Goal: Transaction & Acquisition: Obtain resource

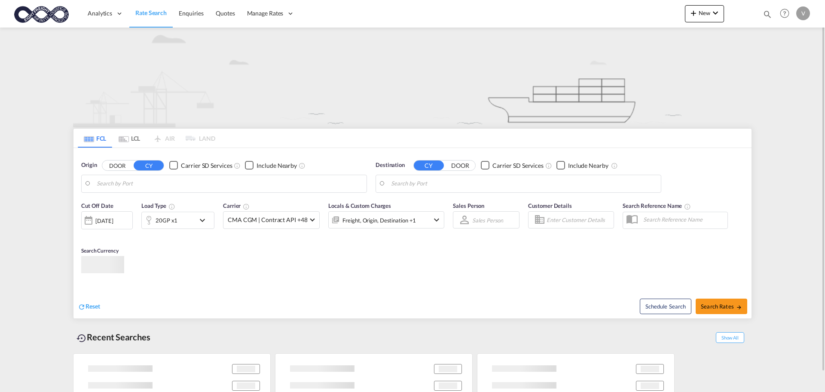
type input "[GEOGRAPHIC_DATA], [GEOGRAPHIC_DATA]"
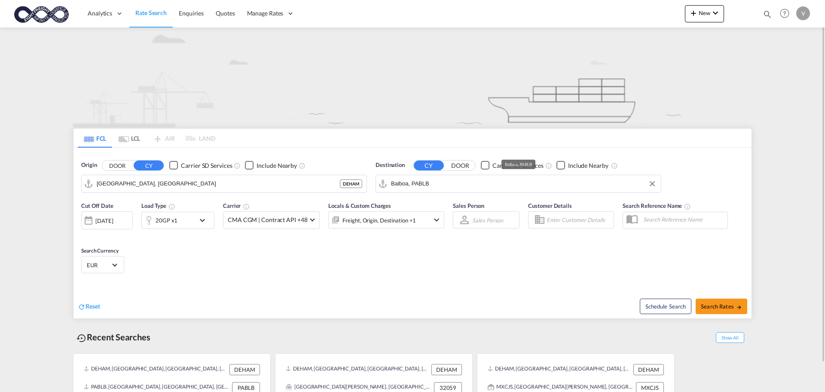
click at [400, 184] on input "Balboa, PABLB" at bounding box center [524, 183] width 266 height 13
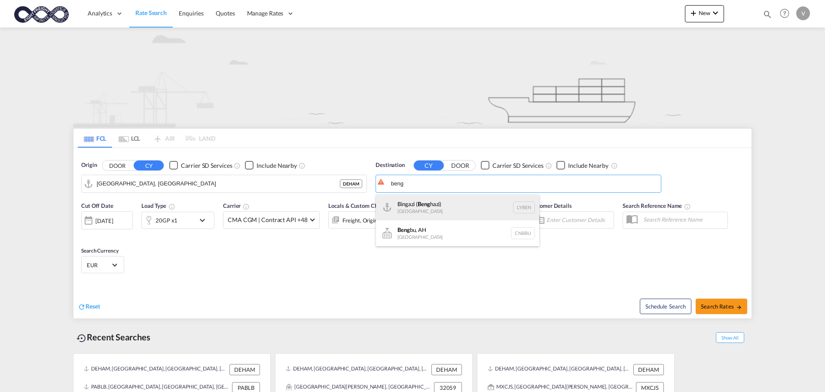
click at [415, 200] on div "Bingazi ( [PERSON_NAME]) [GEOGRAPHIC_DATA] [GEOGRAPHIC_DATA]" at bounding box center [457, 207] width 163 height 26
type input "Bingazi (Benghazi), LYBEN"
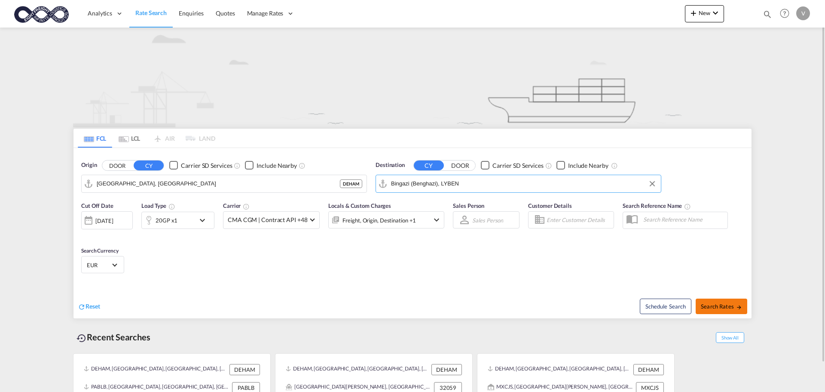
click at [732, 307] on span "Search Rates" at bounding box center [721, 306] width 41 height 7
type input "DEHAM to LYBEN / [DATE]"
